Goal: Find specific page/section

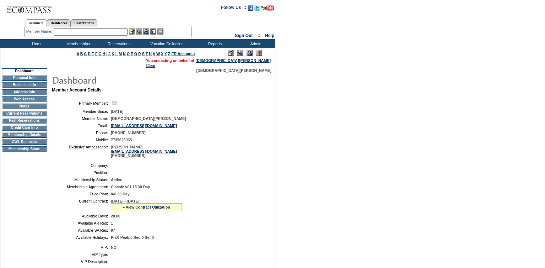
click at [21, 116] on td "Current Reservations" at bounding box center [24, 114] width 45 height 6
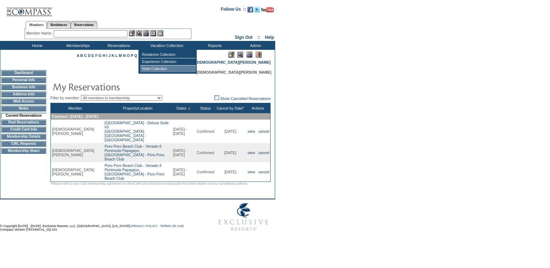
click at [148, 71] on td "Hotel Collection" at bounding box center [168, 68] width 56 height 7
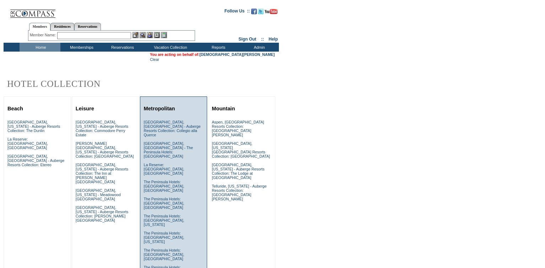
scroll to position [25, 0]
